Goal: Find contact information: Find contact information

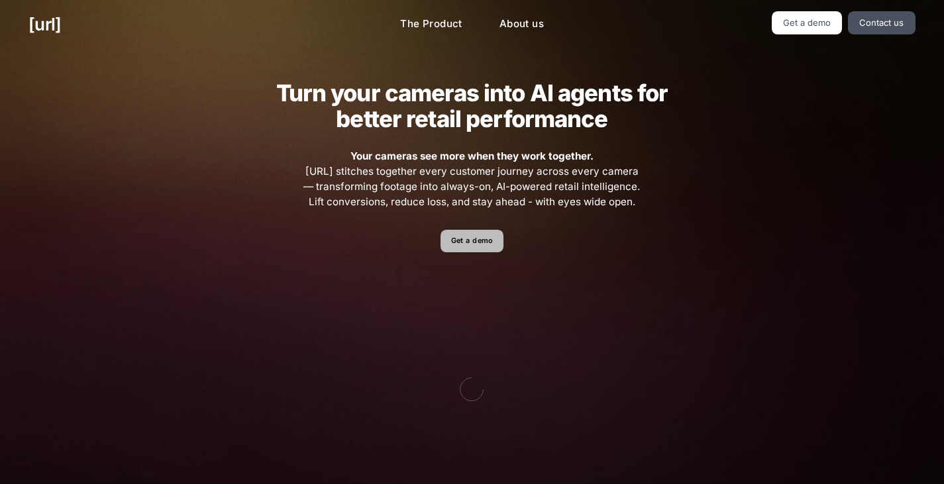
click at [486, 242] on link "Get a demo" at bounding box center [472, 241] width 63 height 23
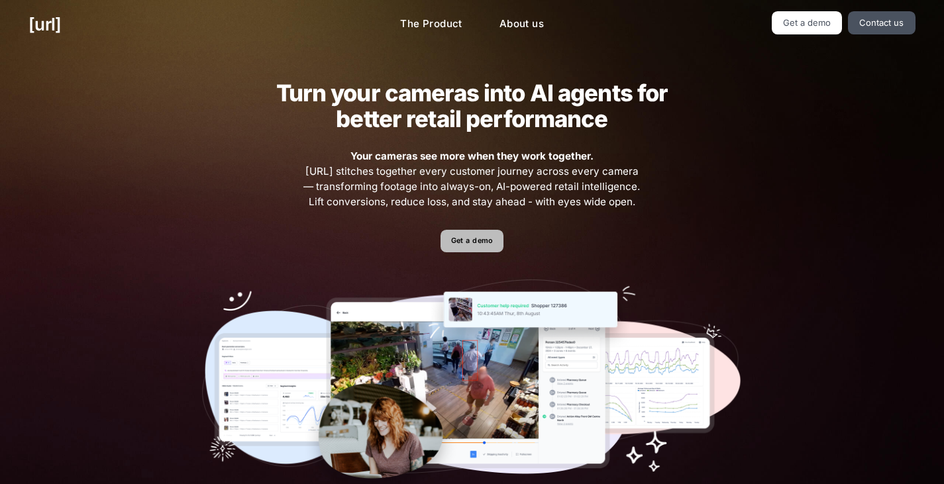
click at [472, 244] on link "Get a demo" at bounding box center [472, 241] width 63 height 23
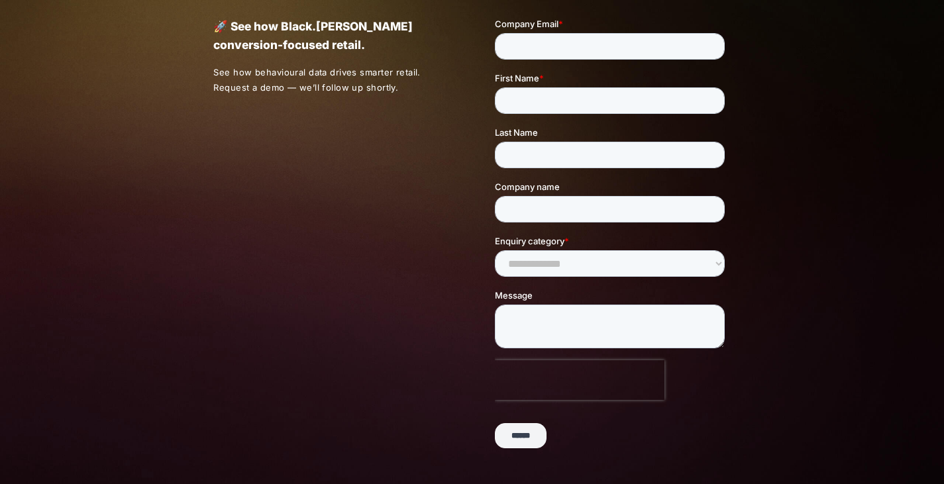
scroll to position [329, 0]
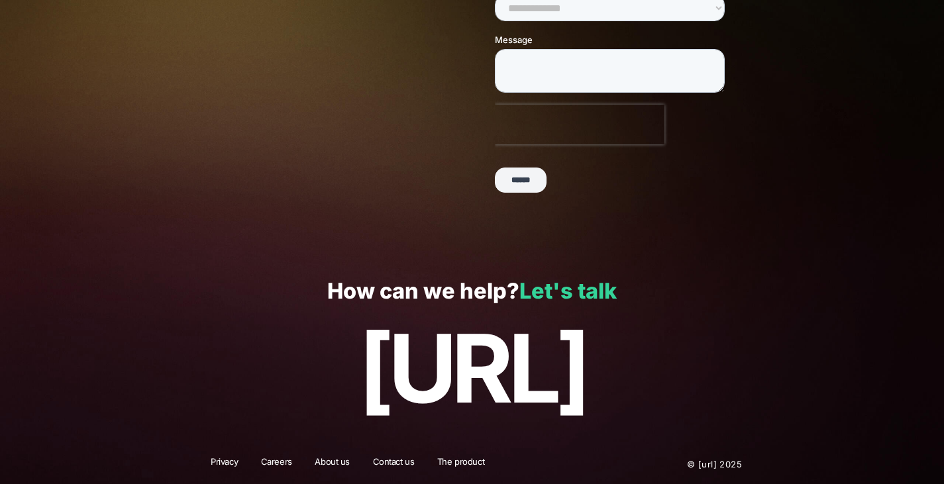
click at [563, 287] on link "Let's talk" at bounding box center [567, 291] width 97 height 26
